Goal: Complete application form

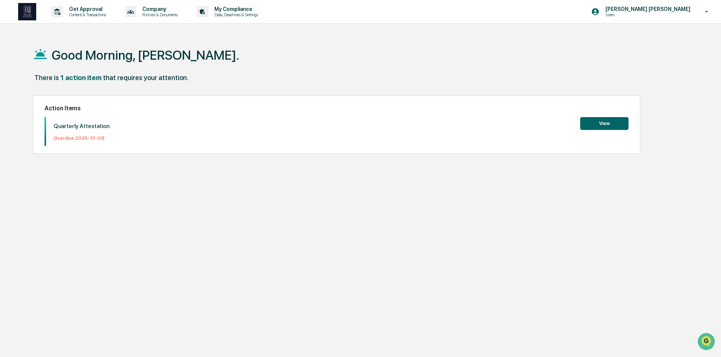
click at [614, 124] on button "View" at bounding box center [605, 123] width 48 height 13
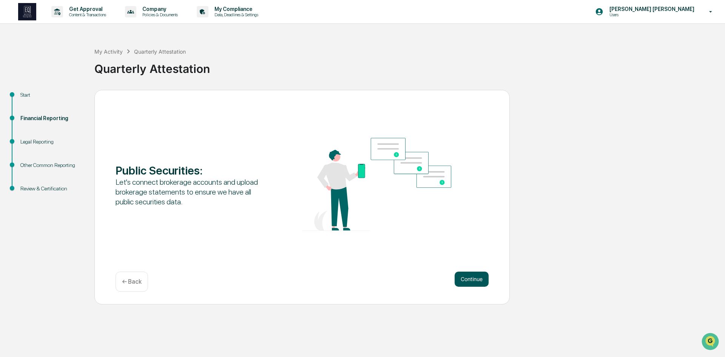
click at [476, 277] on button "Continue" at bounding box center [472, 279] width 34 height 15
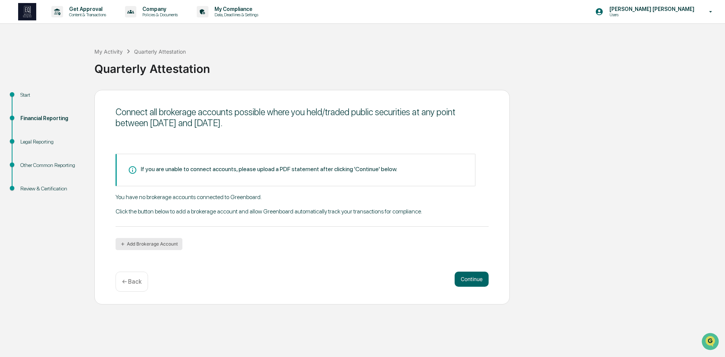
click at [175, 241] on button "Add Brokerage Account" at bounding box center [149, 244] width 67 height 12
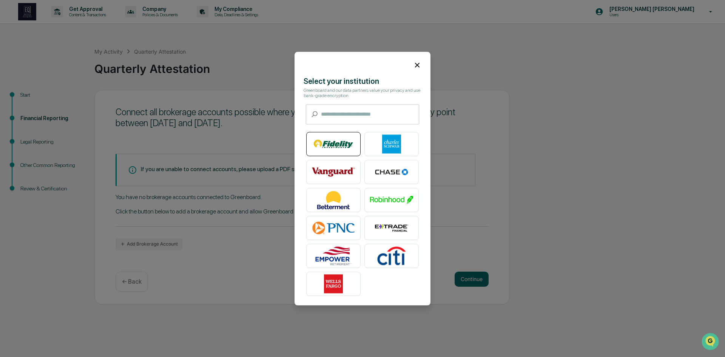
click at [343, 142] on img at bounding box center [333, 143] width 43 height 19
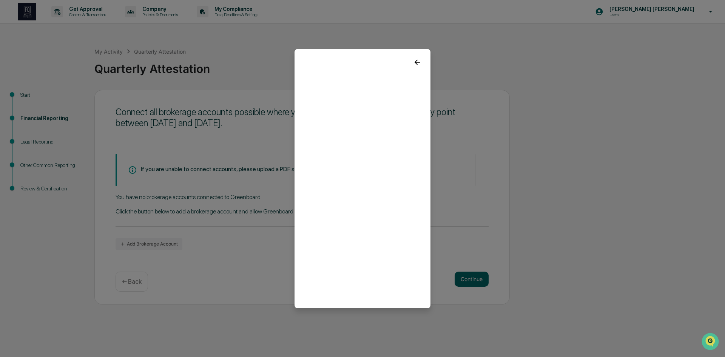
click at [415, 62] on icon at bounding box center [417, 61] width 5 height 5
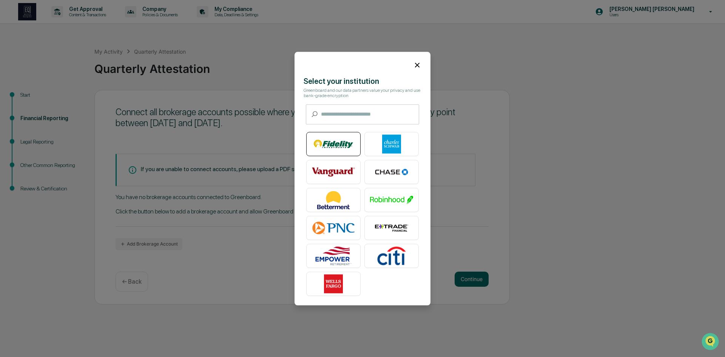
click at [344, 140] on img at bounding box center [333, 143] width 43 height 19
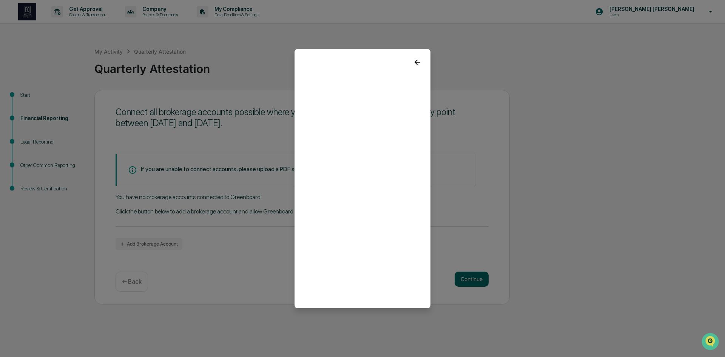
click at [408, 62] on div at bounding box center [363, 59] width 136 height 20
click at [415, 61] on icon at bounding box center [417, 61] width 5 height 5
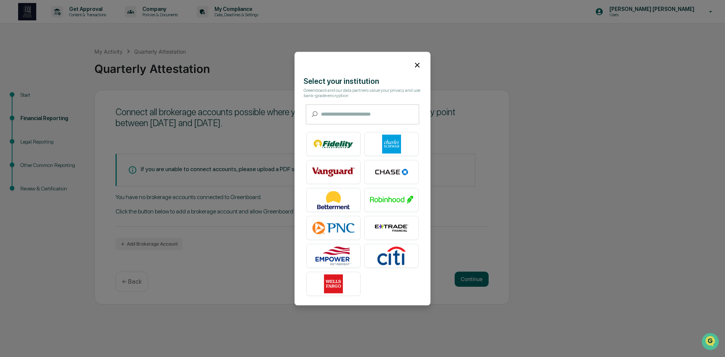
click at [413, 61] on icon at bounding box center [417, 65] width 8 height 8
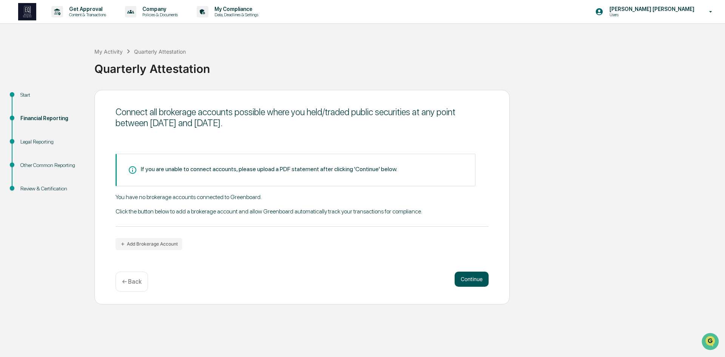
click at [472, 281] on button "Continue" at bounding box center [472, 279] width 34 height 15
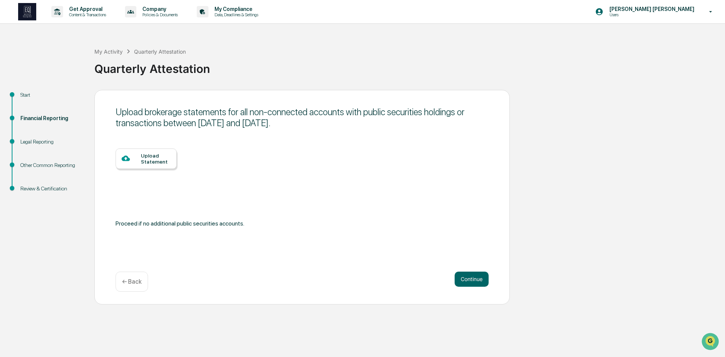
click at [147, 167] on div "Upload Statement" at bounding box center [146, 158] width 61 height 20
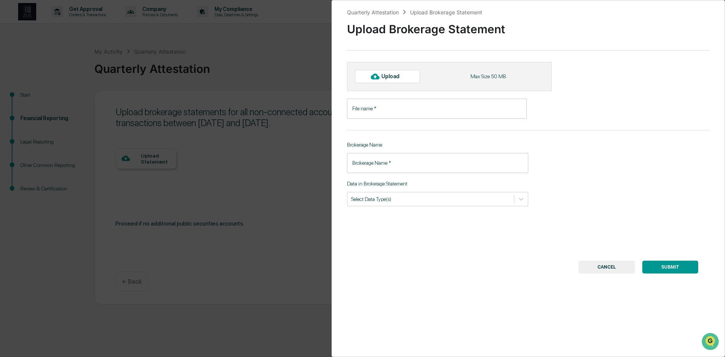
click at [392, 108] on input "File name   *" at bounding box center [437, 109] width 180 height 20
type input "**********"
click at [403, 163] on input "Brokerage Name   *" at bounding box center [437, 163] width 181 height 20
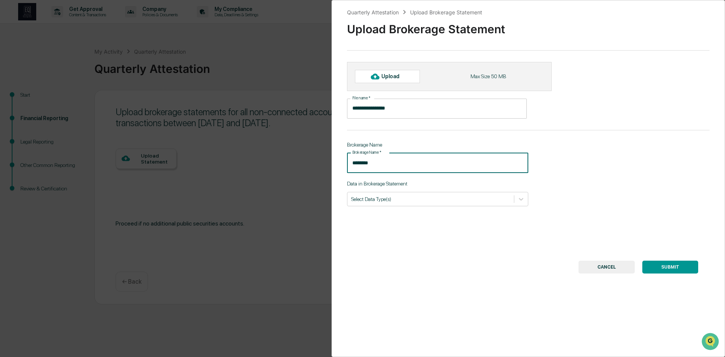
type input "********"
click at [424, 207] on div "**********" at bounding box center [529, 178] width 394 height 357
click at [430, 202] on div at bounding box center [430, 198] width 159 height 7
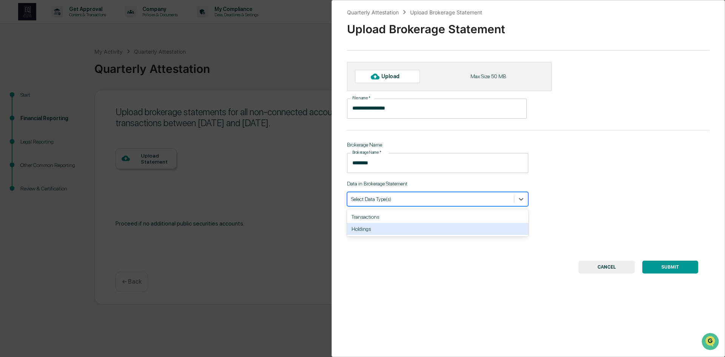
click at [428, 227] on div "Holdings" at bounding box center [437, 229] width 181 height 12
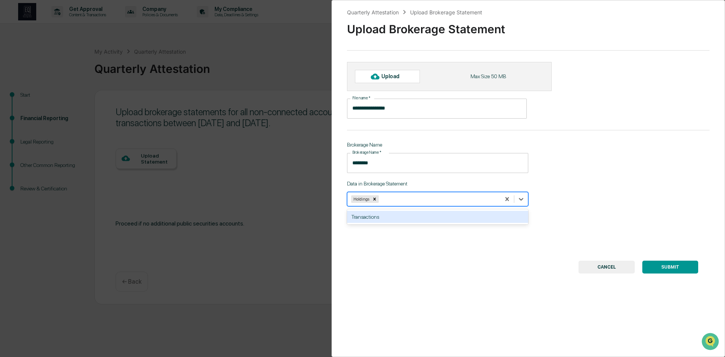
click at [400, 74] on div "Upload" at bounding box center [394, 76] width 25 height 6
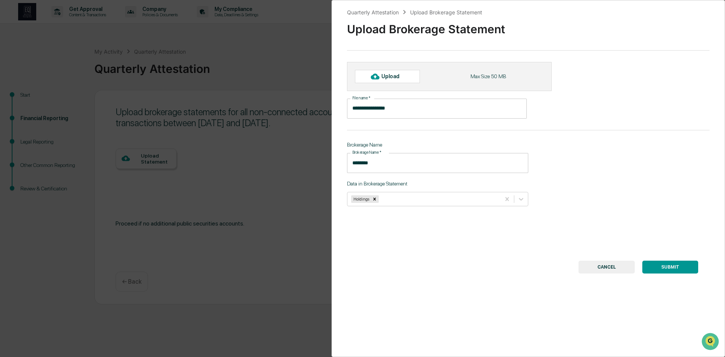
type input "**********"
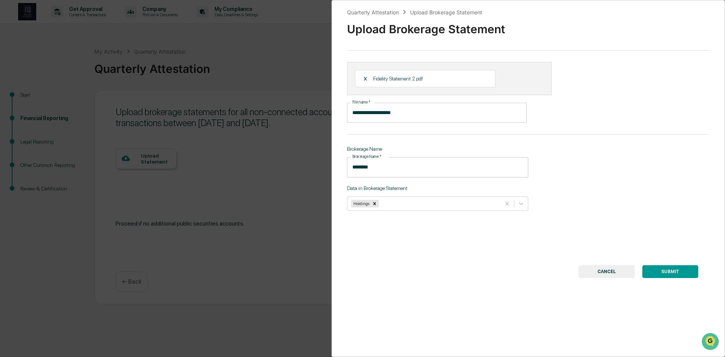
click at [670, 272] on button "SUBMIT" at bounding box center [671, 271] width 56 height 13
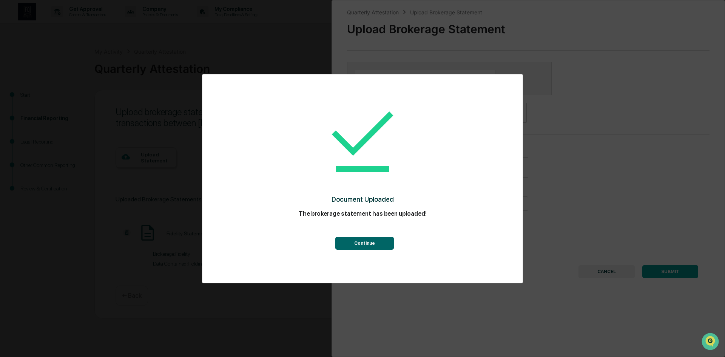
click at [366, 248] on button "Continue" at bounding box center [364, 243] width 59 height 13
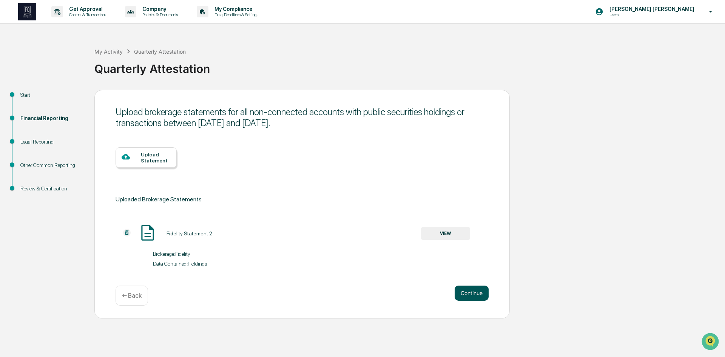
click at [483, 291] on button "Continue" at bounding box center [472, 293] width 34 height 15
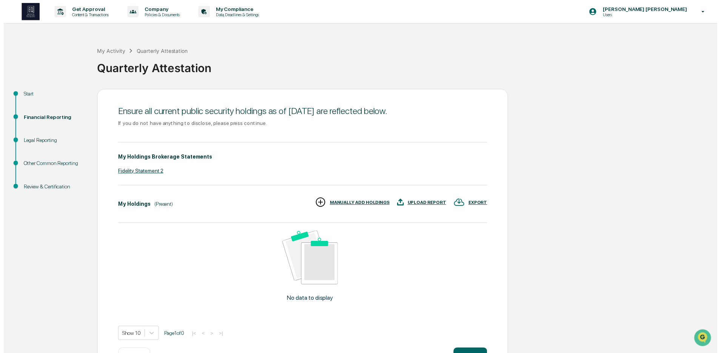
scroll to position [27, 0]
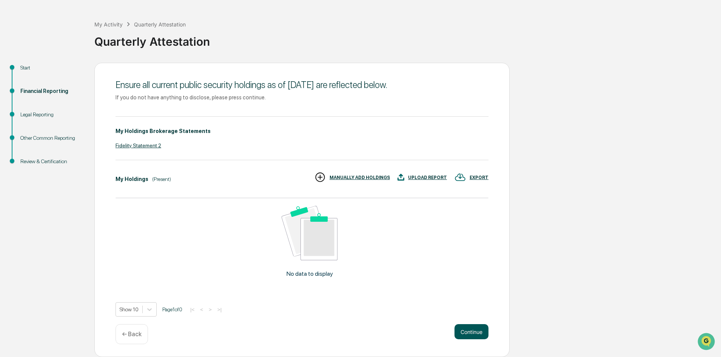
click at [475, 333] on button "Continue" at bounding box center [472, 331] width 34 height 15
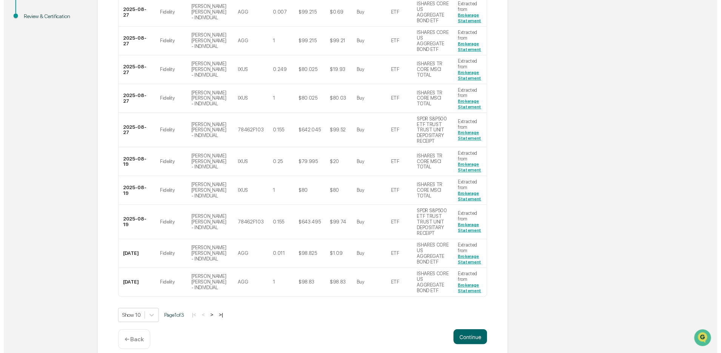
scroll to position [175, 0]
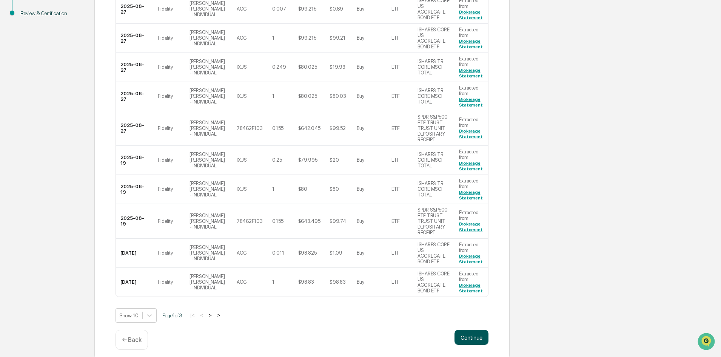
click at [470, 330] on button "Continue" at bounding box center [472, 337] width 34 height 15
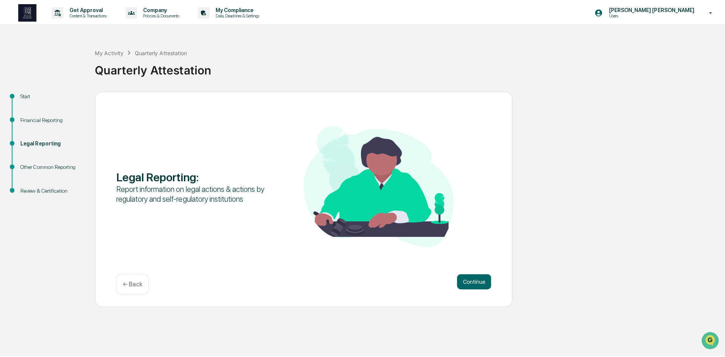
scroll to position [0, 0]
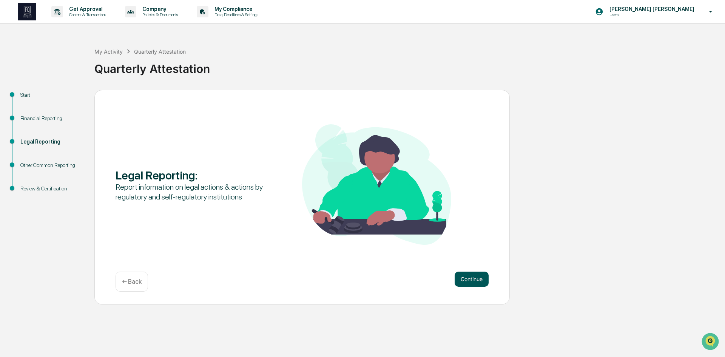
click at [482, 276] on button "Continue" at bounding box center [472, 279] width 34 height 15
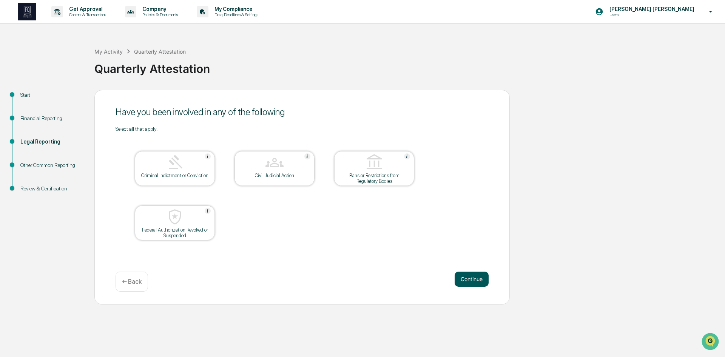
click at [478, 283] on button "Continue" at bounding box center [472, 279] width 34 height 15
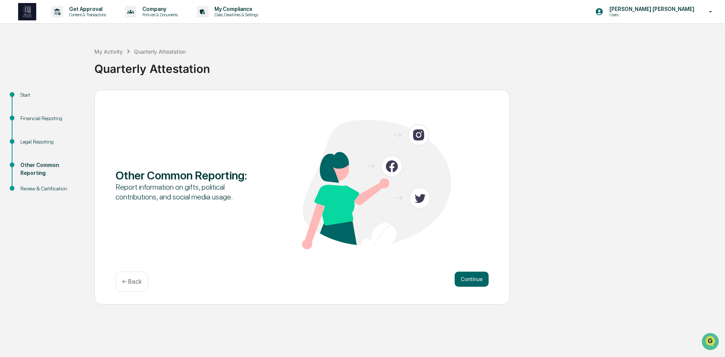
click at [473, 287] on div "Continue ← Back" at bounding box center [302, 282] width 373 height 20
click at [476, 282] on button "Continue" at bounding box center [472, 279] width 34 height 15
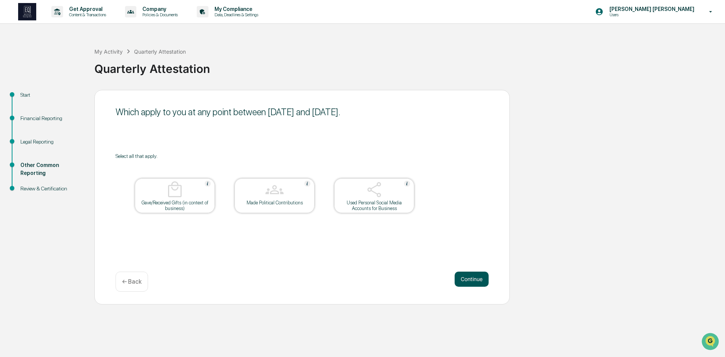
click at [477, 277] on button "Continue" at bounding box center [472, 279] width 34 height 15
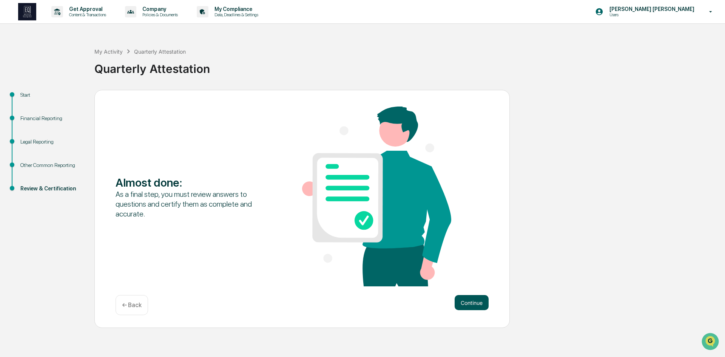
click at [477, 299] on button "Continue" at bounding box center [472, 302] width 34 height 15
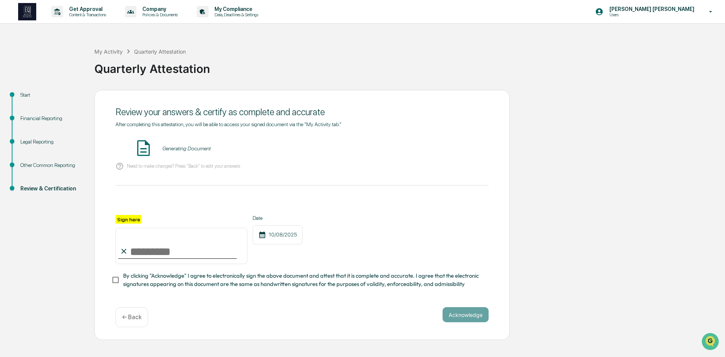
click at [191, 261] on input "Sign here" at bounding box center [182, 246] width 132 height 36
type input "*"
type input "**********"
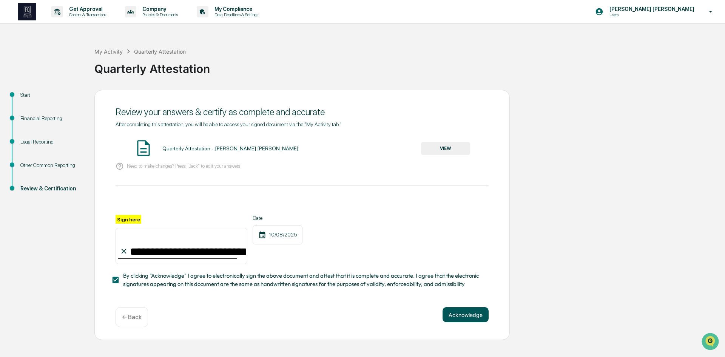
click at [487, 315] on button "Acknowledge" at bounding box center [466, 314] width 46 height 15
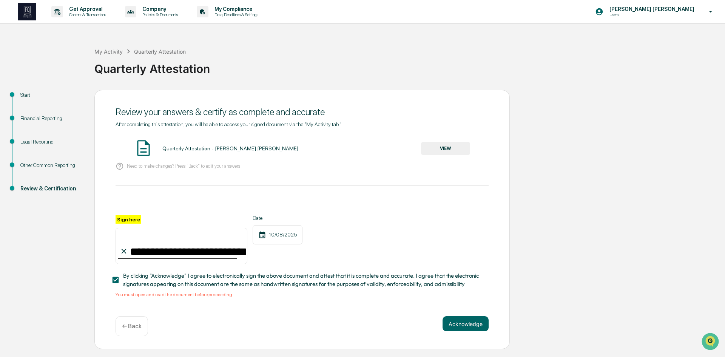
click at [441, 146] on button "VIEW" at bounding box center [445, 148] width 49 height 13
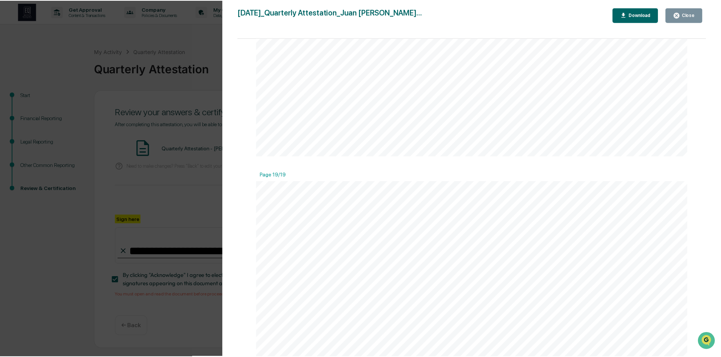
scroll to position [8650, 0]
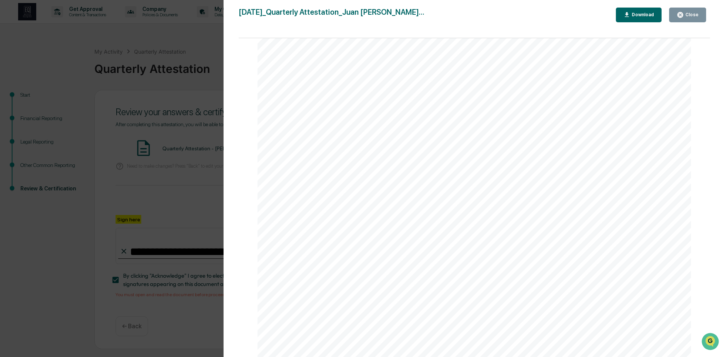
click at [683, 17] on icon "button" at bounding box center [681, 15] width 6 height 6
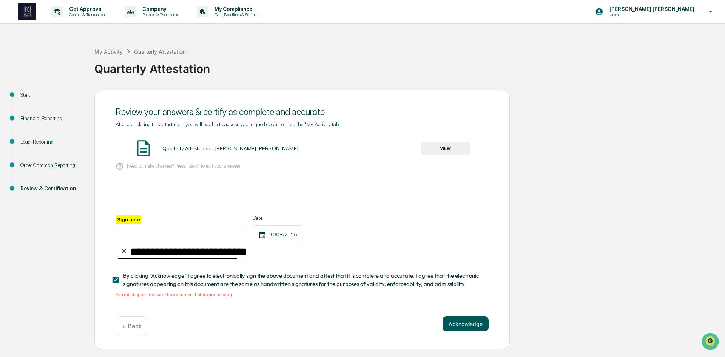
click at [463, 325] on button "Acknowledge" at bounding box center [466, 323] width 46 height 15
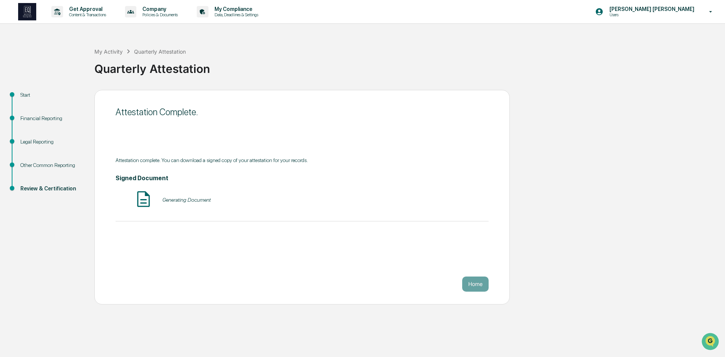
click at [477, 286] on button "Home" at bounding box center [475, 284] width 26 height 15
